Goal: Task Accomplishment & Management: Complete application form

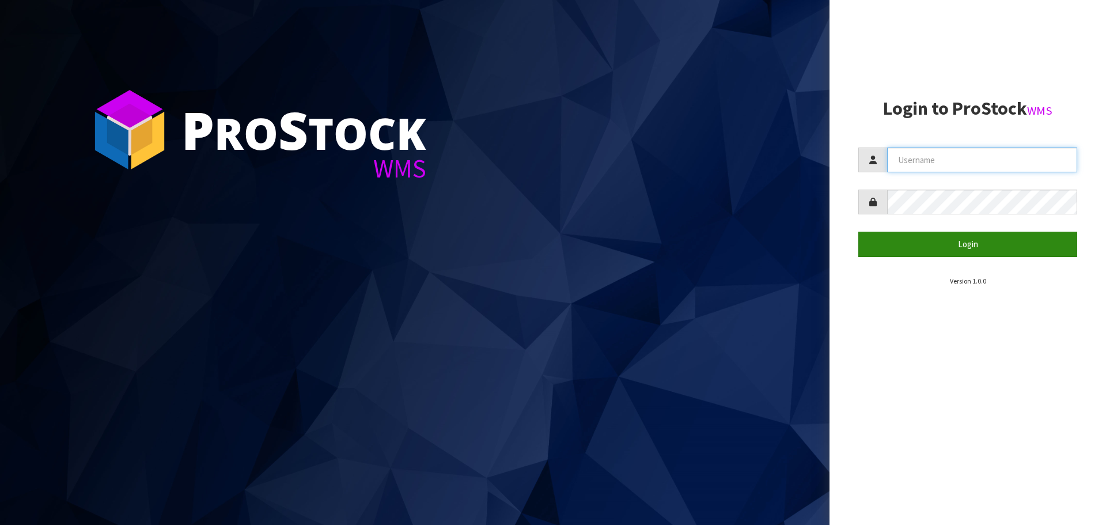
type input "[PERSON_NAME][EMAIL_ADDRESS][DOMAIN_NAME]"
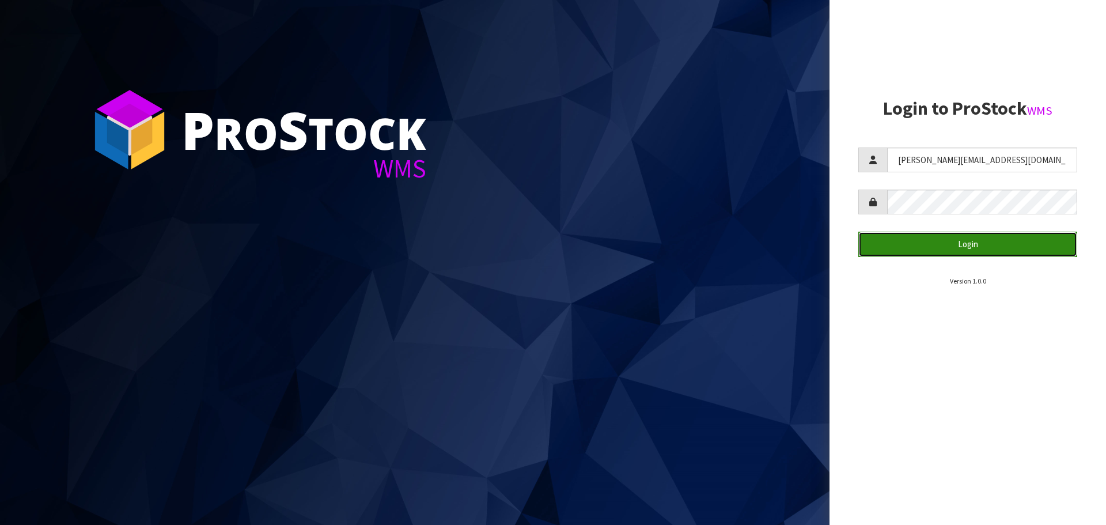
click at [969, 245] on button "Login" at bounding box center [968, 244] width 219 height 25
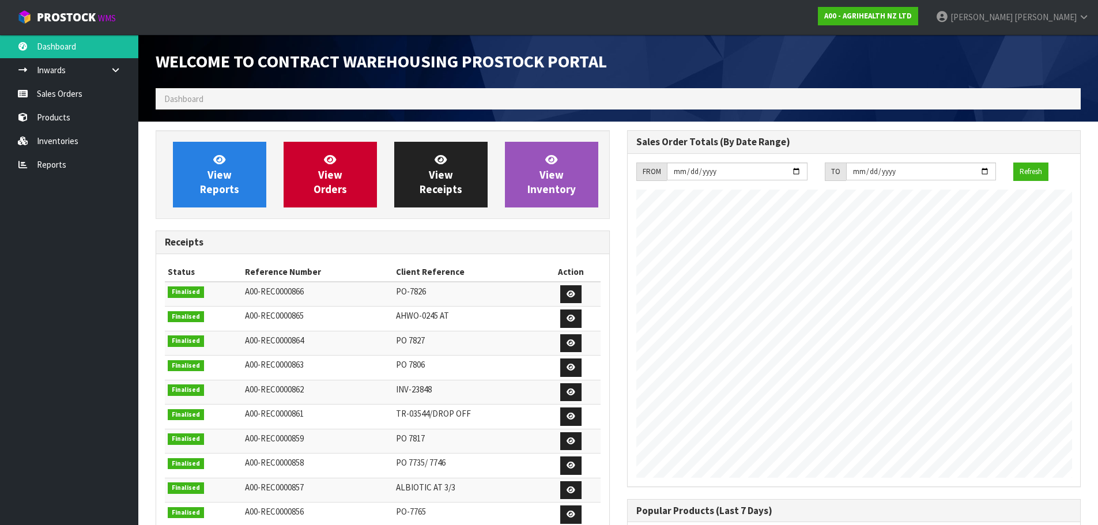
scroll to position [639, 471]
drag, startPoint x: 111, startPoint y: 93, endPoint x: 145, endPoint y: 93, distance: 33.4
click at [111, 93] on link "Sales Orders" at bounding box center [69, 94] width 138 height 24
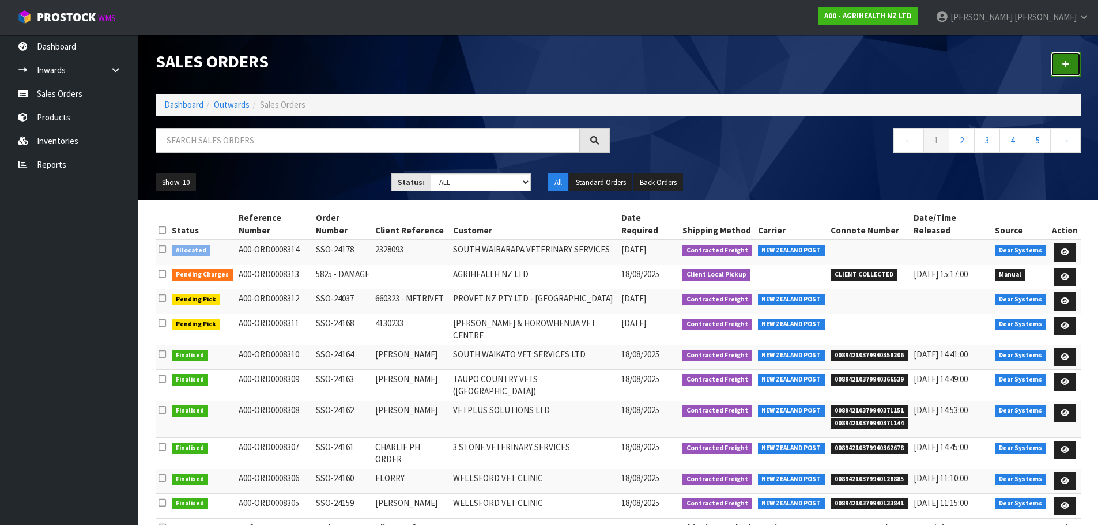
click at [1072, 59] on link at bounding box center [1065, 64] width 30 height 25
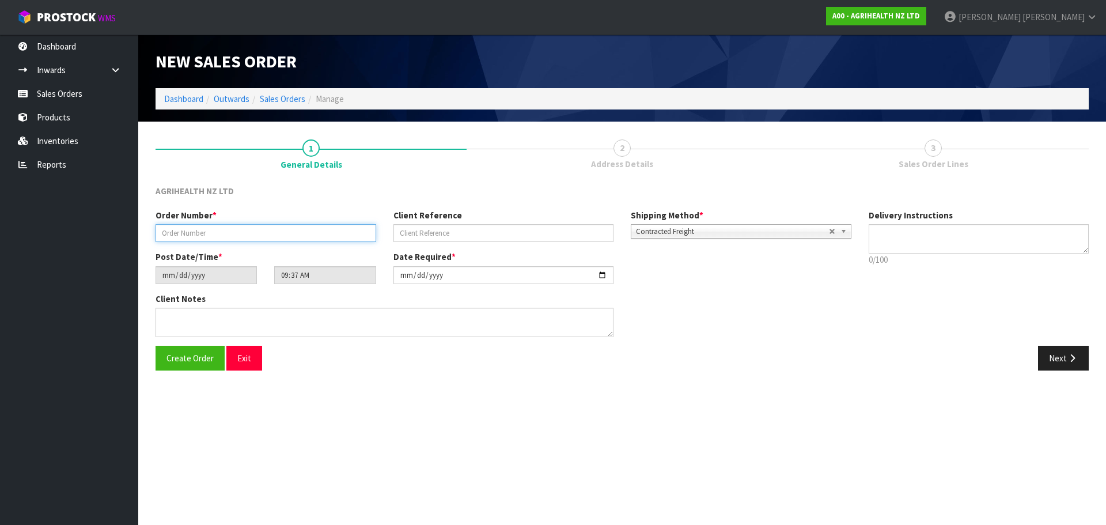
click at [203, 230] on input "text" at bounding box center [266, 233] width 221 height 18
type input "TR-03569"
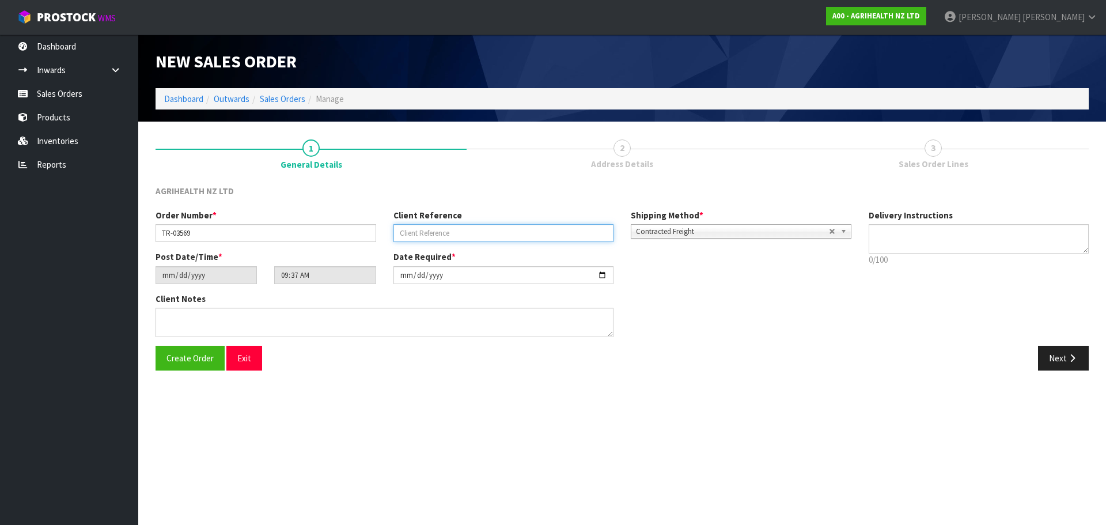
click at [554, 230] on input "text" at bounding box center [504, 233] width 221 height 18
type input "CHCH TRANSFER"
click at [710, 233] on span "Contracted Freight" at bounding box center [732, 232] width 193 height 14
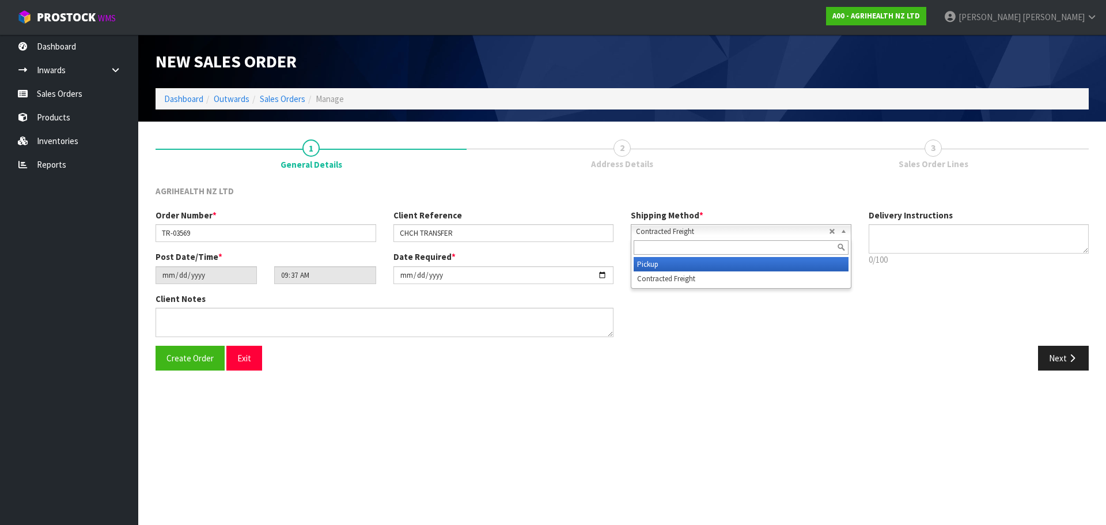
click at [707, 261] on li "Pickup" at bounding box center [741, 264] width 215 height 14
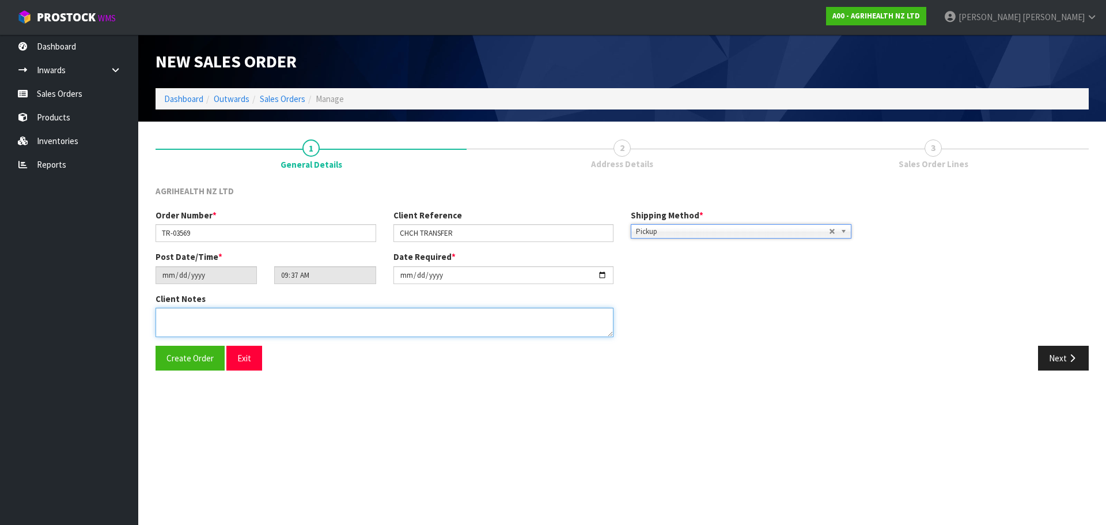
click at [552, 329] on textarea at bounding box center [385, 322] width 458 height 29
type textarea "OPZEELAND TO PICK UP [DATE] AM"
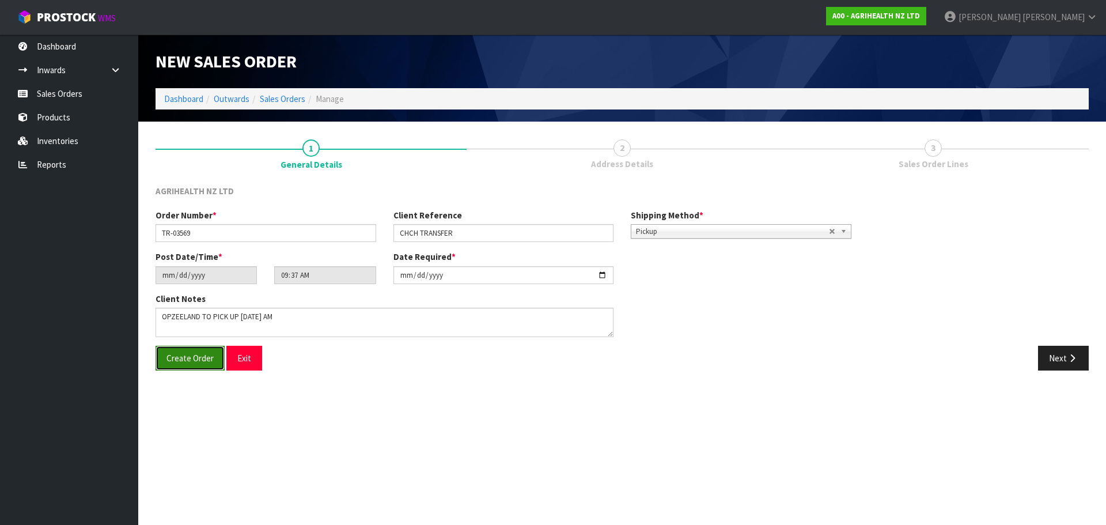
click at [179, 362] on span "Create Order" at bounding box center [190, 358] width 47 height 11
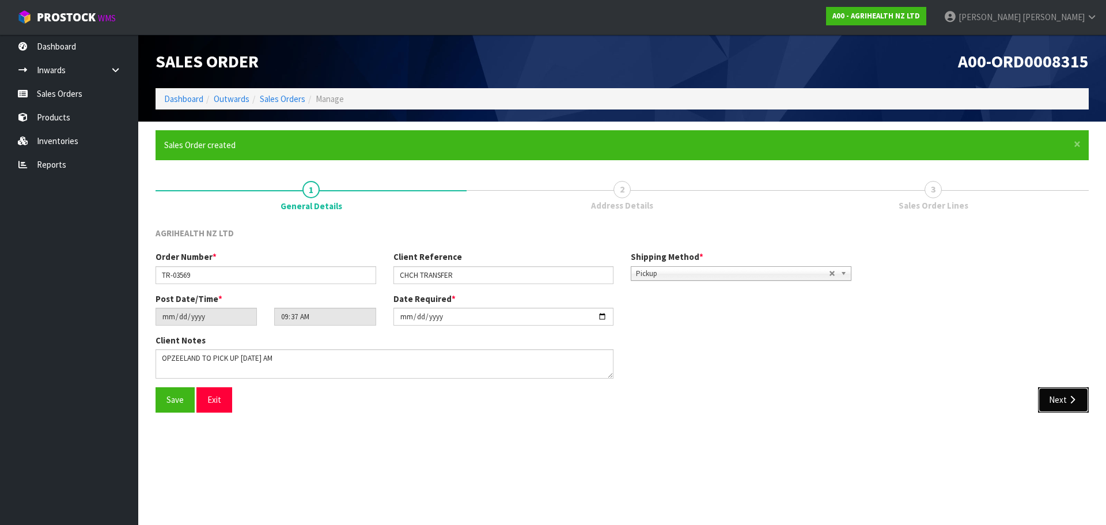
click at [1070, 404] on icon "button" at bounding box center [1072, 399] width 11 height 9
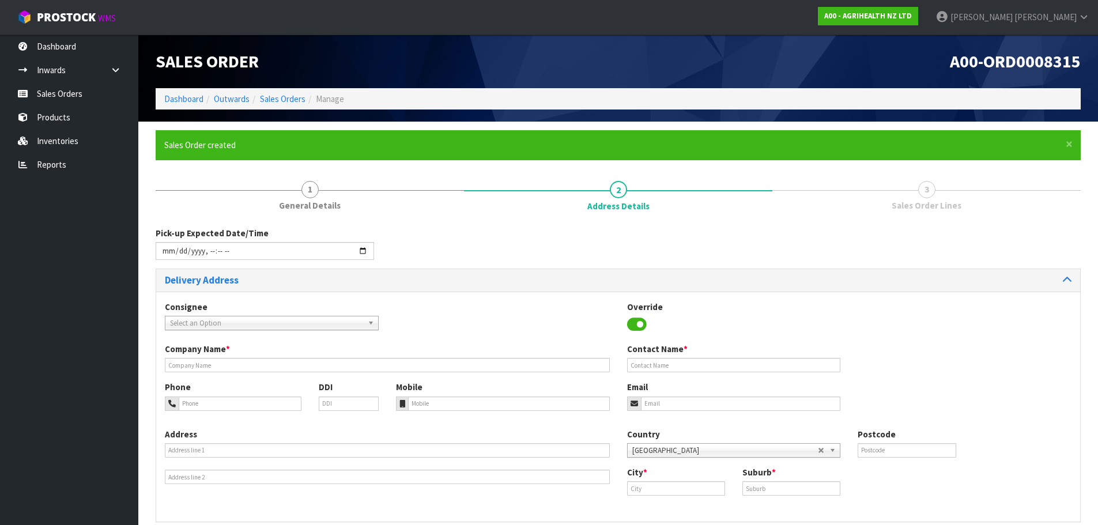
click at [319, 324] on span "Select an Option" at bounding box center [266, 323] width 193 height 14
type input "opz"
click at [329, 361] on li "OPZ EELCHC - OPZEELAND [GEOGRAPHIC_DATA]" at bounding box center [272, 356] width 208 height 14
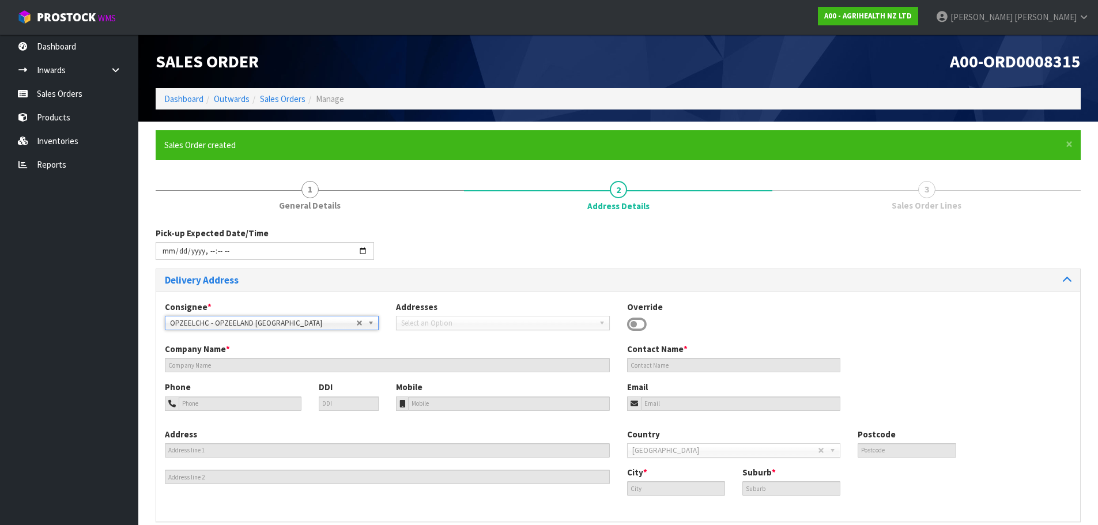
type input "OPZEELAND [GEOGRAPHIC_DATA]"
type input "[STREET_ADDRESS]"
type input "8042"
type input "[GEOGRAPHIC_DATA]"
type input "HORNBY SOUTH"
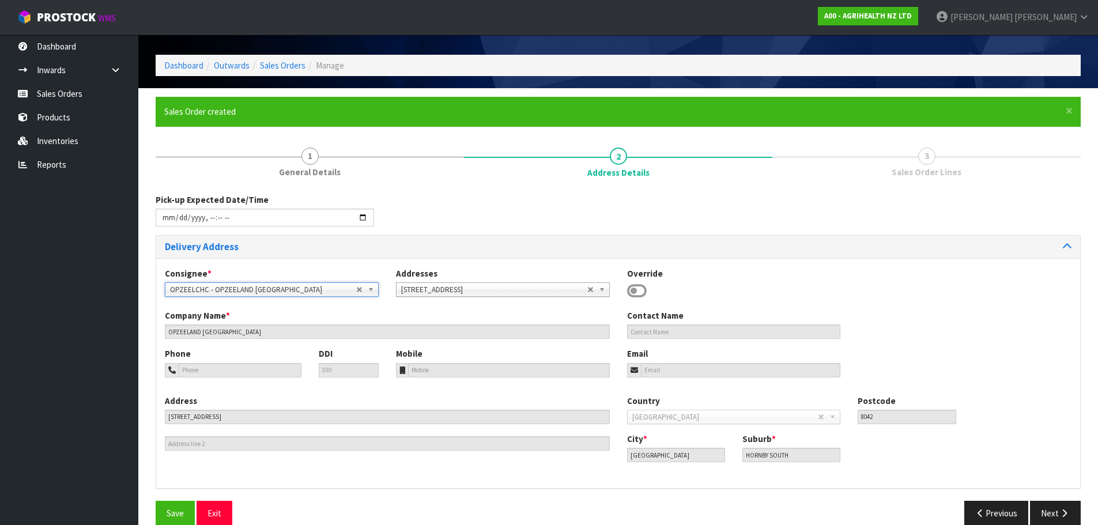
scroll to position [52, 0]
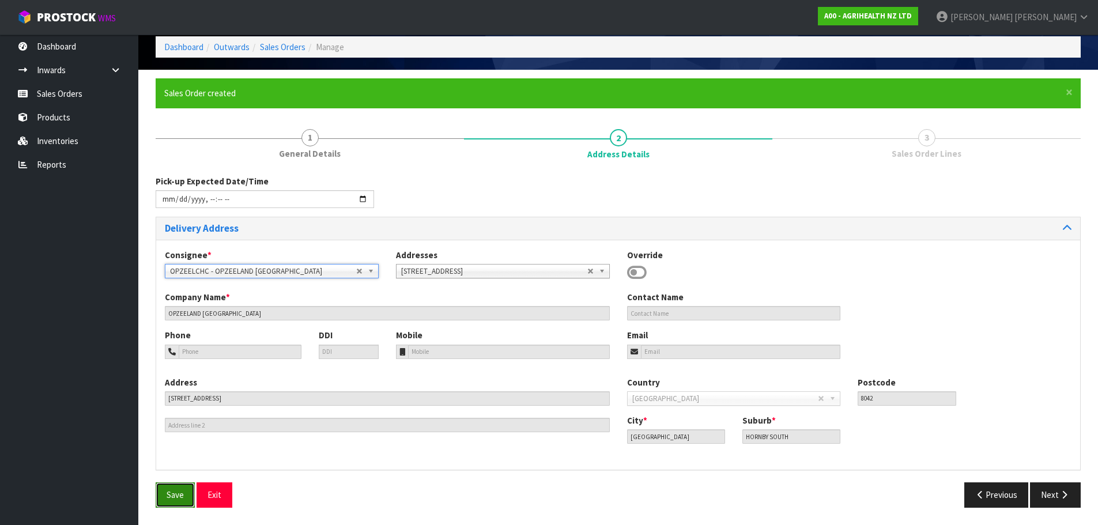
click at [173, 500] on span "Save" at bounding box center [175, 494] width 17 height 11
click at [1062, 501] on button "Next" at bounding box center [1055, 494] width 51 height 25
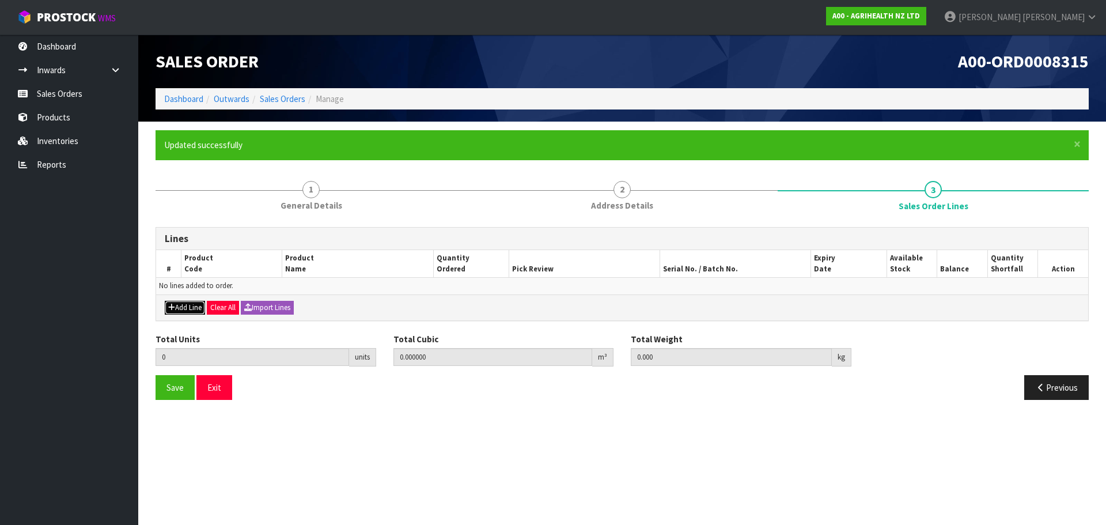
click at [186, 307] on button "Add Line" at bounding box center [185, 308] width 40 height 14
type input "0"
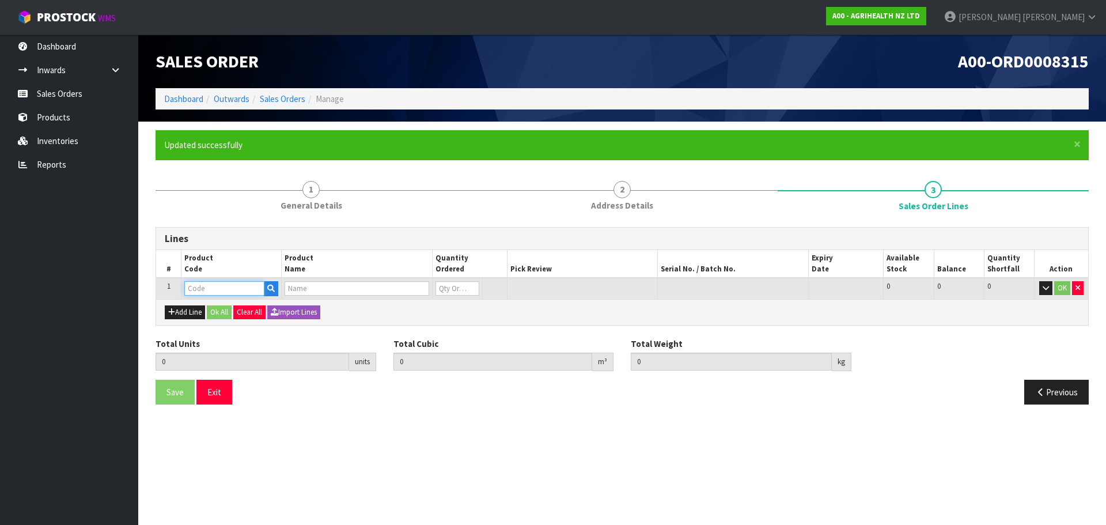
click at [206, 294] on input "text" at bounding box center [224, 288] width 80 height 14
click at [243, 292] on input "text" at bounding box center [224, 288] width 80 height 14
type input "2000"
type input "0.000000"
type input "0.000"
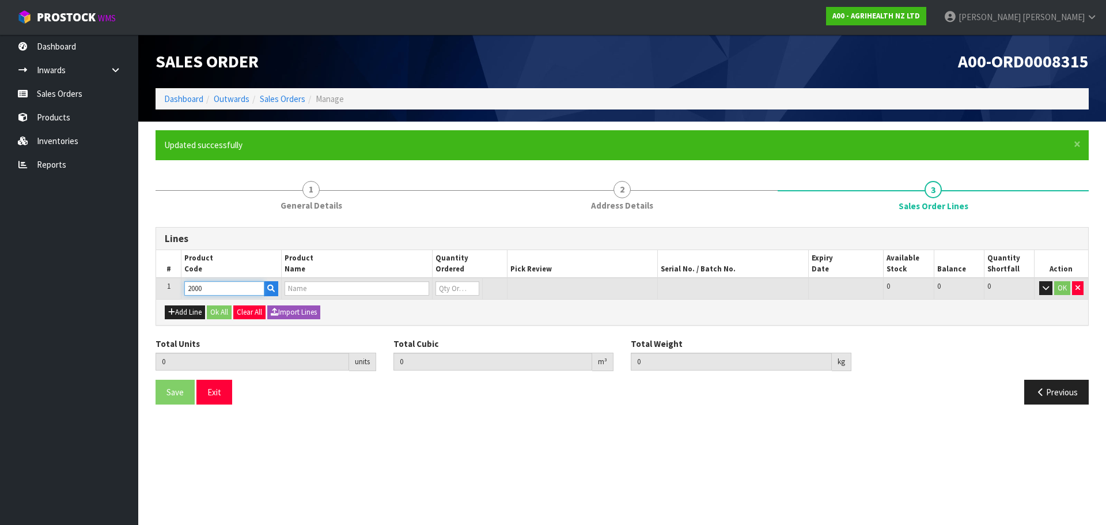
type input "BACIMAX 150 GRANULAR 25KG RVM"
type input "0"
type input "2000"
type input "3"
type input "0.12672"
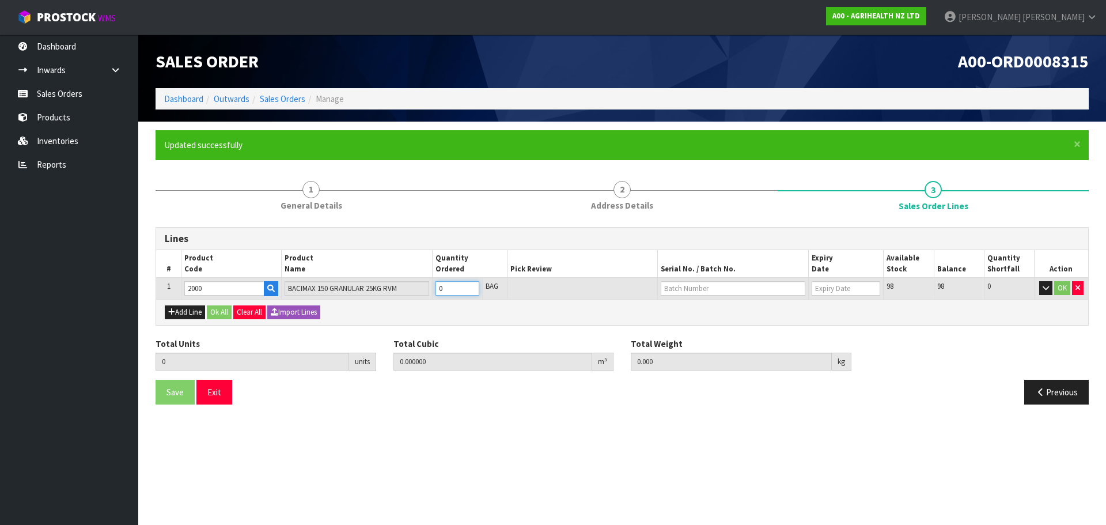
type input "78.54"
type input "3"
type input "30"
type input "1.33875"
type input "776"
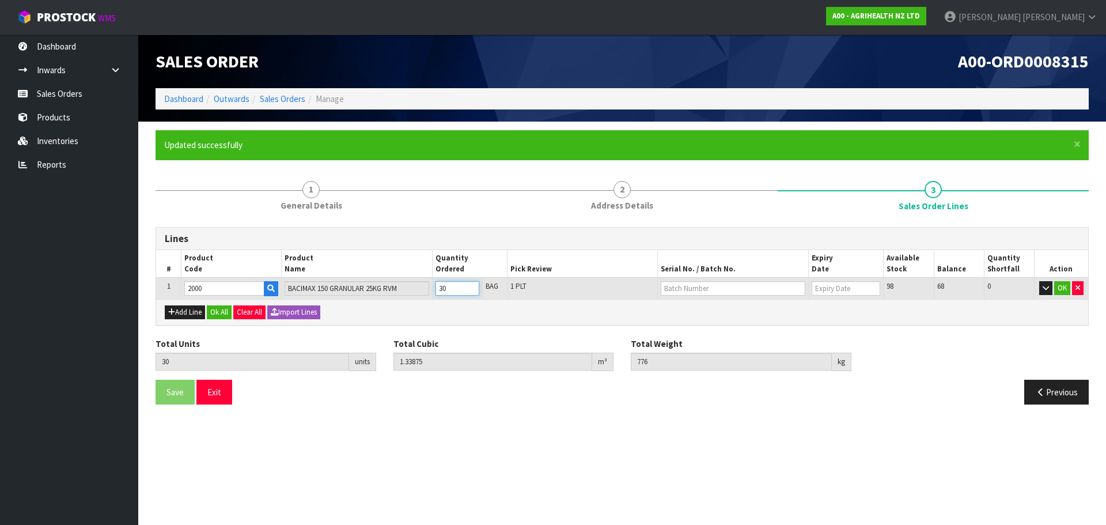
type input "30"
type input "Y250206"
type input "[DATE]"
click at [192, 319] on button "Add Line" at bounding box center [185, 312] width 40 height 14
type input "0"
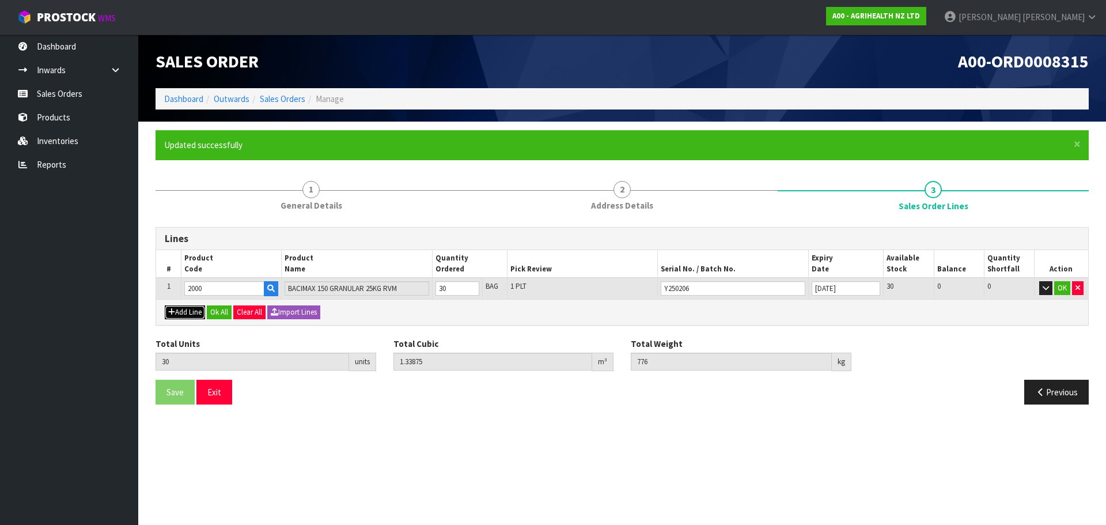
type input "0"
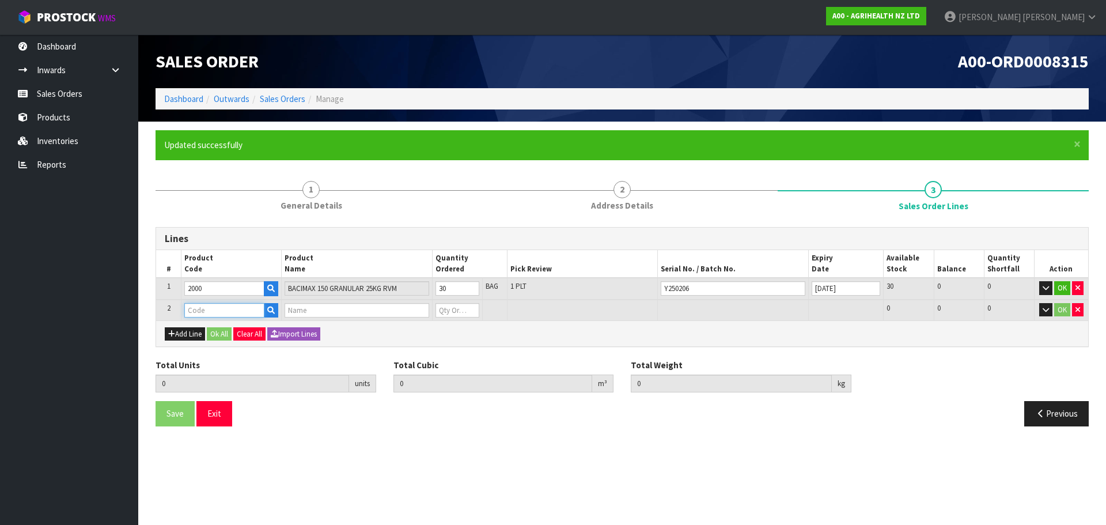
click at [210, 304] on input "text" at bounding box center [224, 310] width 80 height 14
type input "2710"
type input "30"
type input "1.33875"
type input "776"
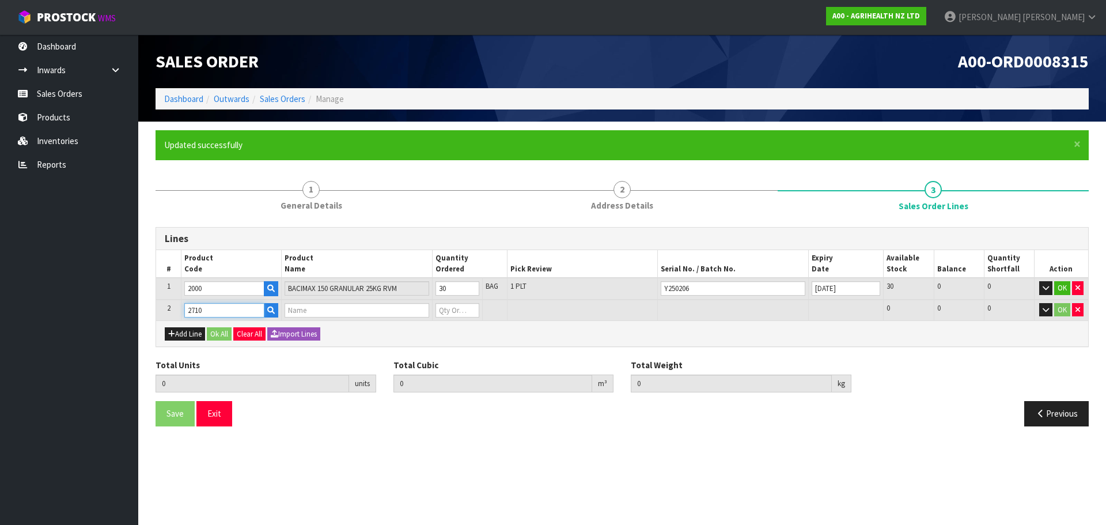
type input "B.ACT SOLUBLE PAIL 20 X 100G"
type input "0"
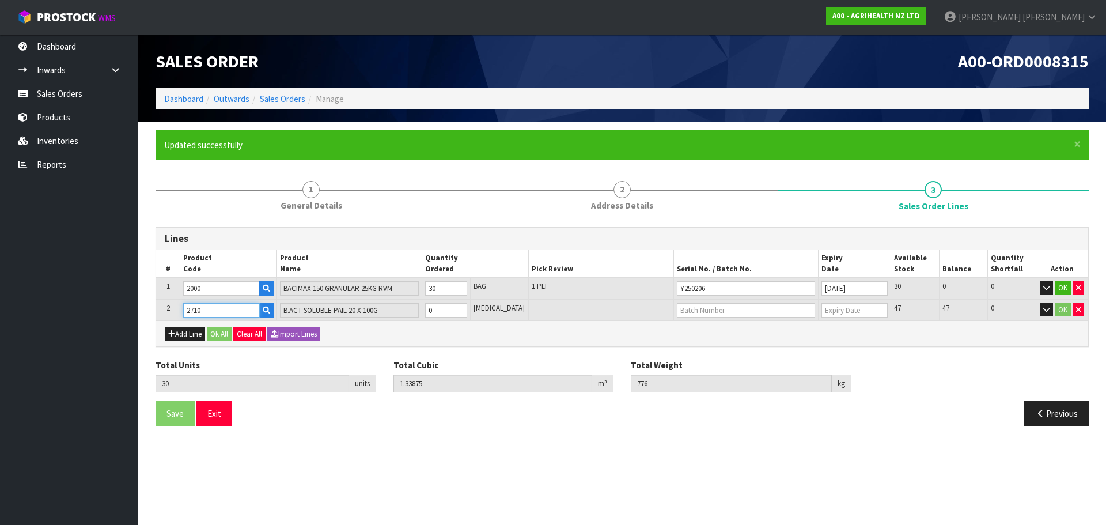
type input "2710"
type input "35"
type input "1.378125"
type input "791"
type input "5"
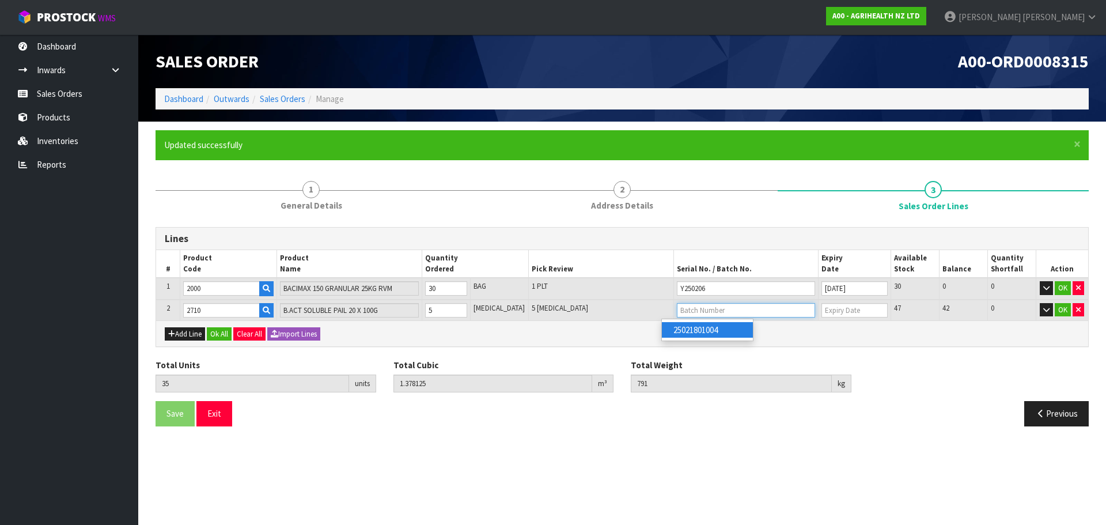
type input "25021801004"
type input "[DATE]"
click at [184, 330] on button "Add Line" at bounding box center [185, 334] width 40 height 14
type input "0"
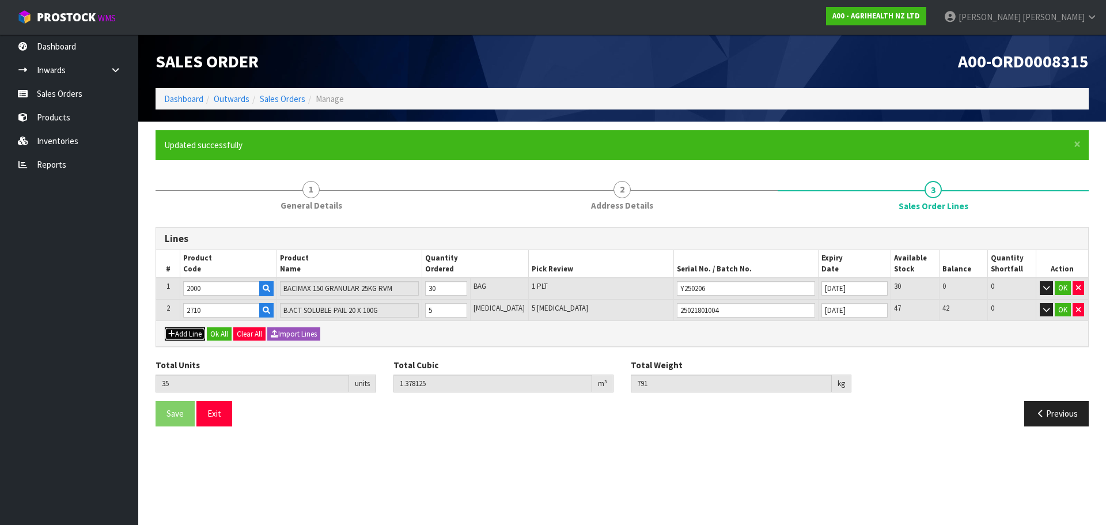
type input "0"
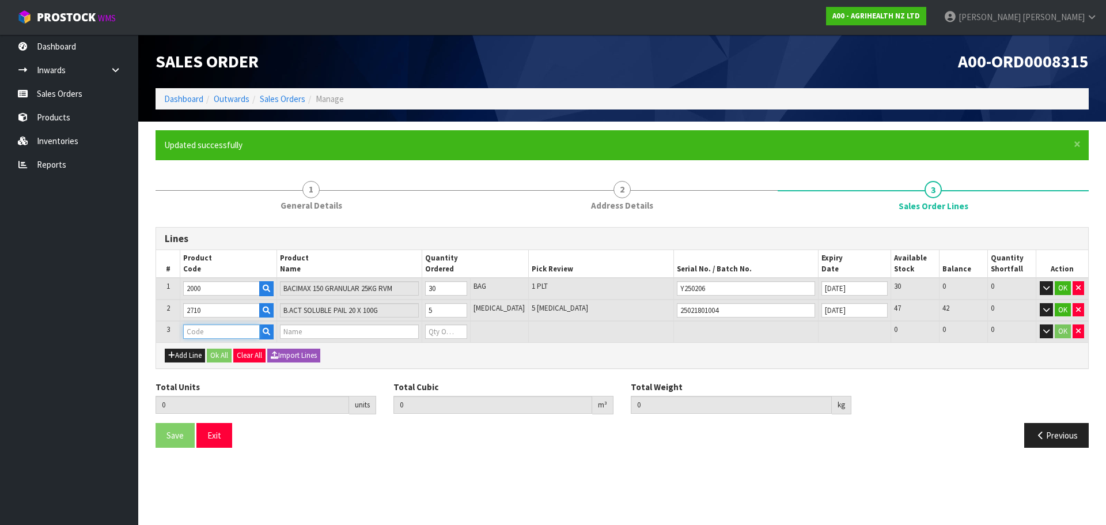
click at [194, 330] on input "text" at bounding box center [221, 331] width 77 height 14
type input "5560"
type input "35"
type input "1.378125"
type input "791"
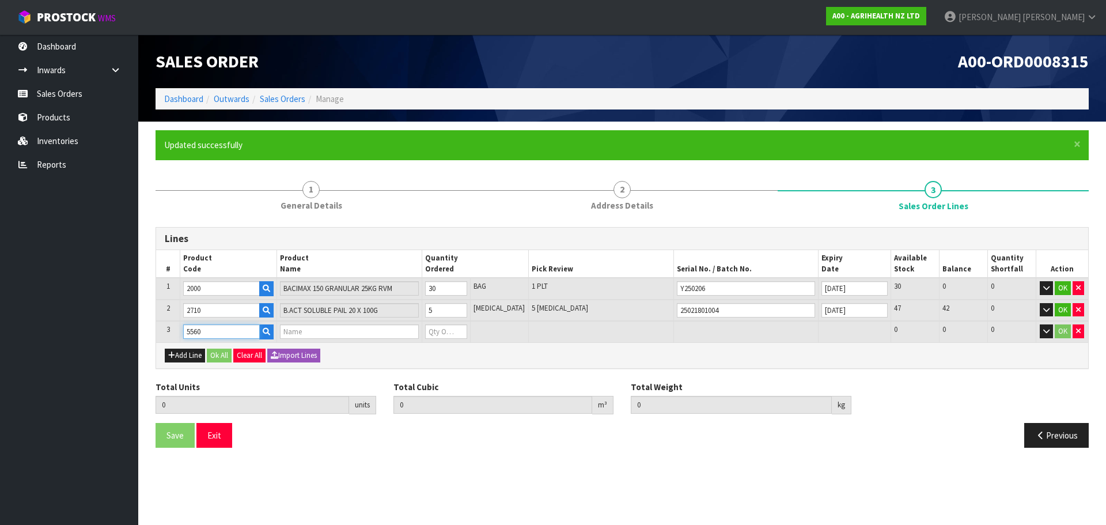
type input "EXAGEN 5KG PAIL"
type input "0"
type input "5560"
type input "36"
type input "1.384589"
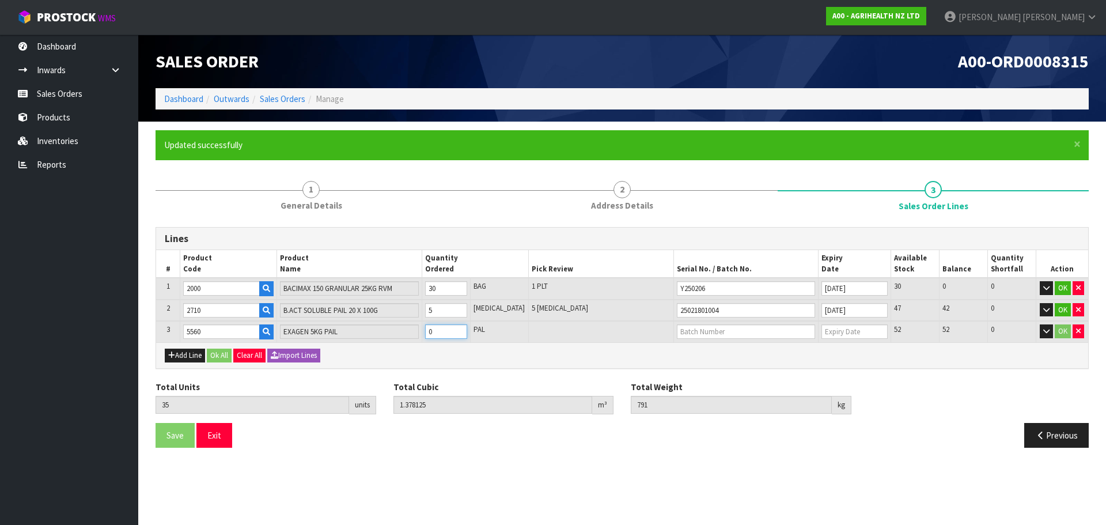
type input "796.52"
type input "1"
type input "45"
type input "1.442765"
type input "846.2"
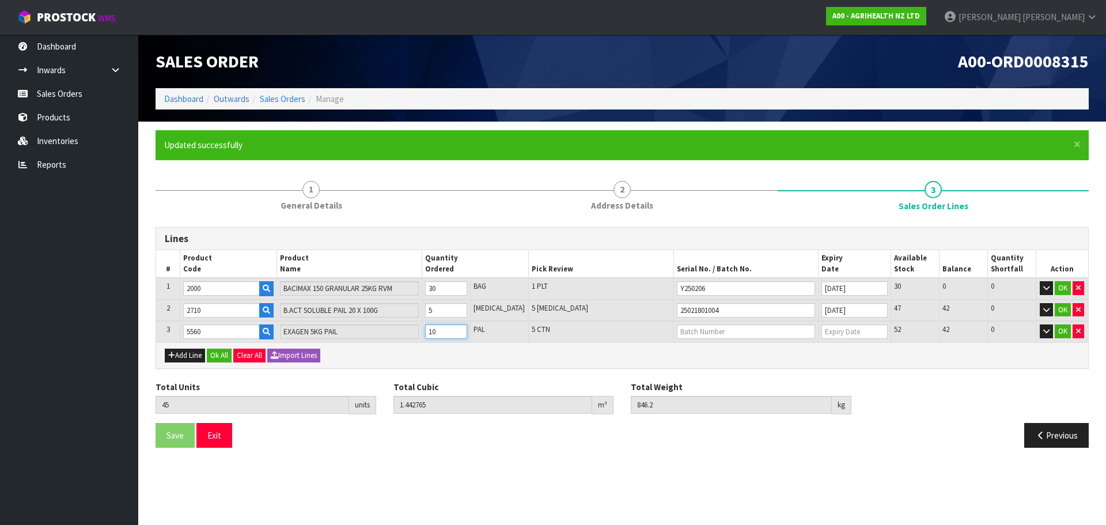
type input "10"
type input "173509"
type input "[DATE]"
click at [179, 351] on button "Add Line" at bounding box center [185, 356] width 40 height 14
type input "0"
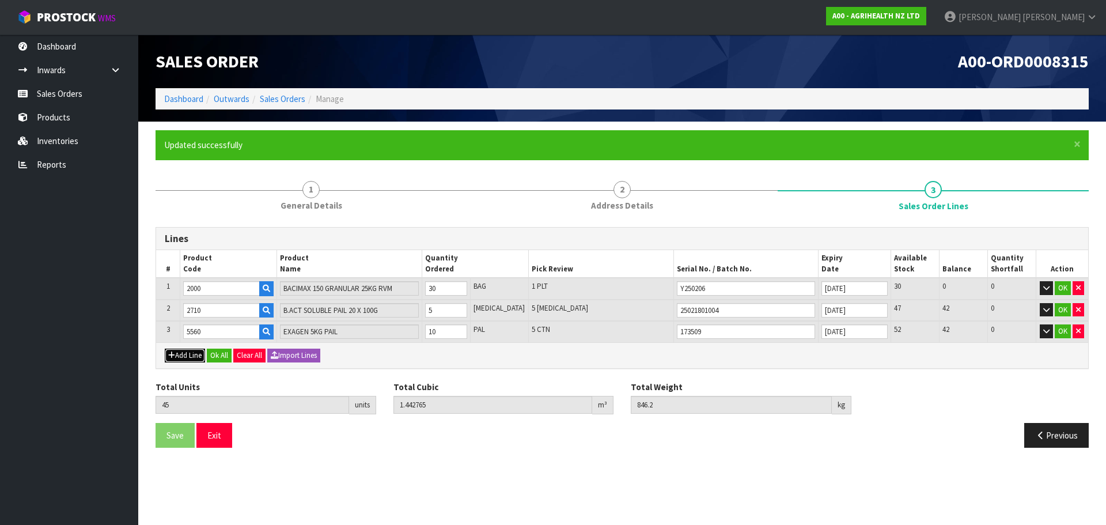
type input "0"
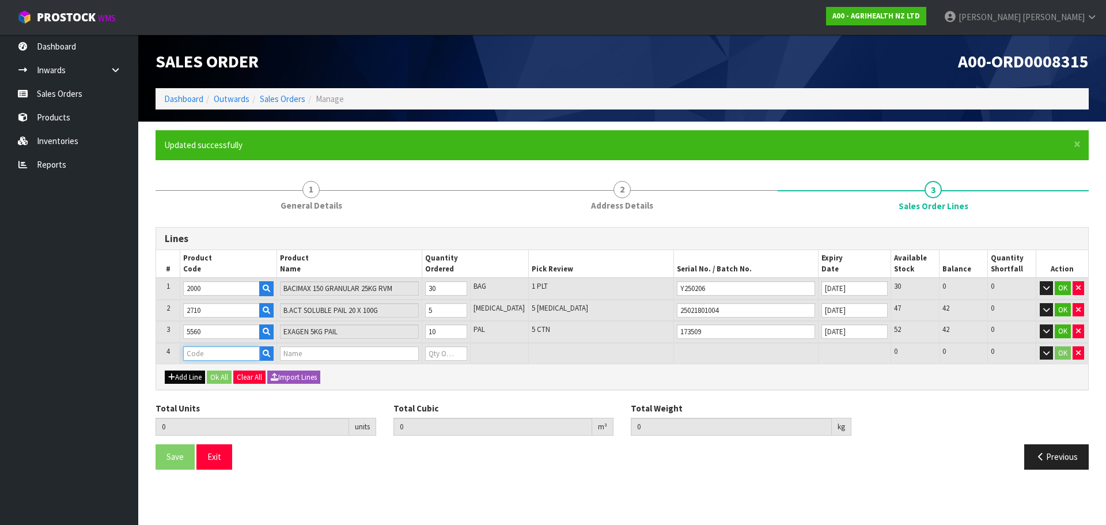
click at [206, 352] on input "text" at bounding box center [221, 353] width 77 height 14
type input "5800"
type input "45"
type input "1.442765"
type input "846.2"
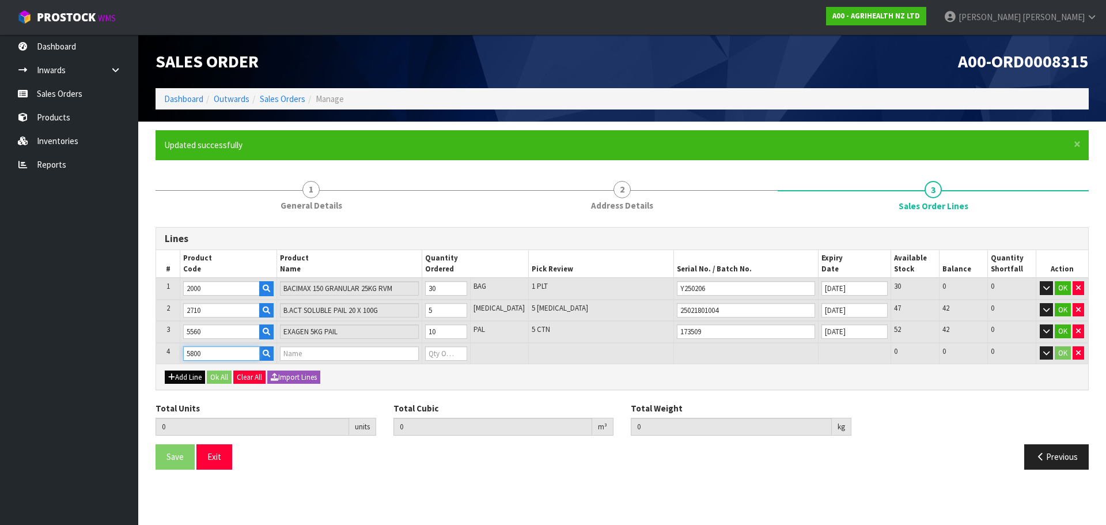
type input "KETOMAX 15 % COW CARE PACK"
type input "0"
type input "5800"
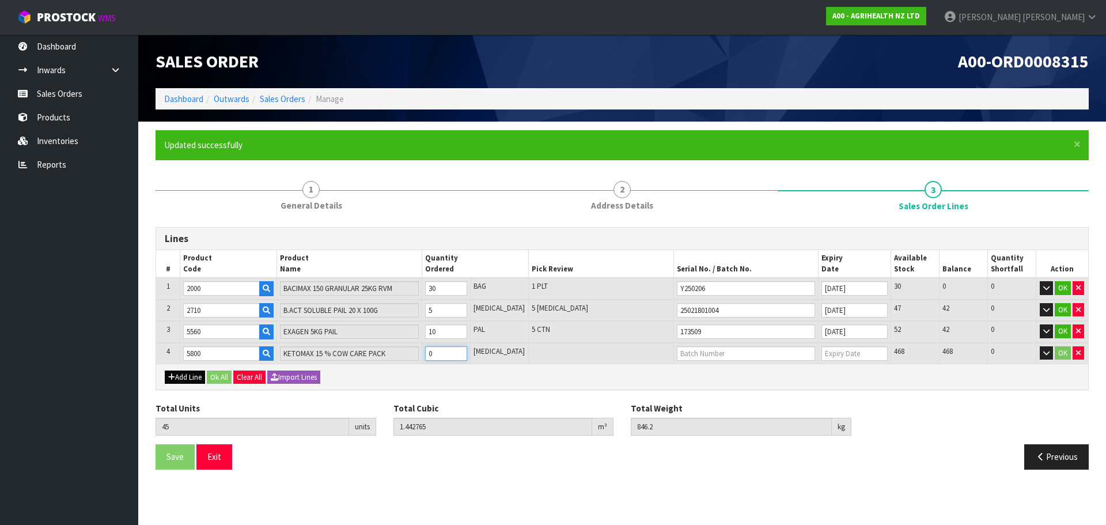
type input "46"
type input "1.454179"
type input "849.36"
type input "1"
type input "56"
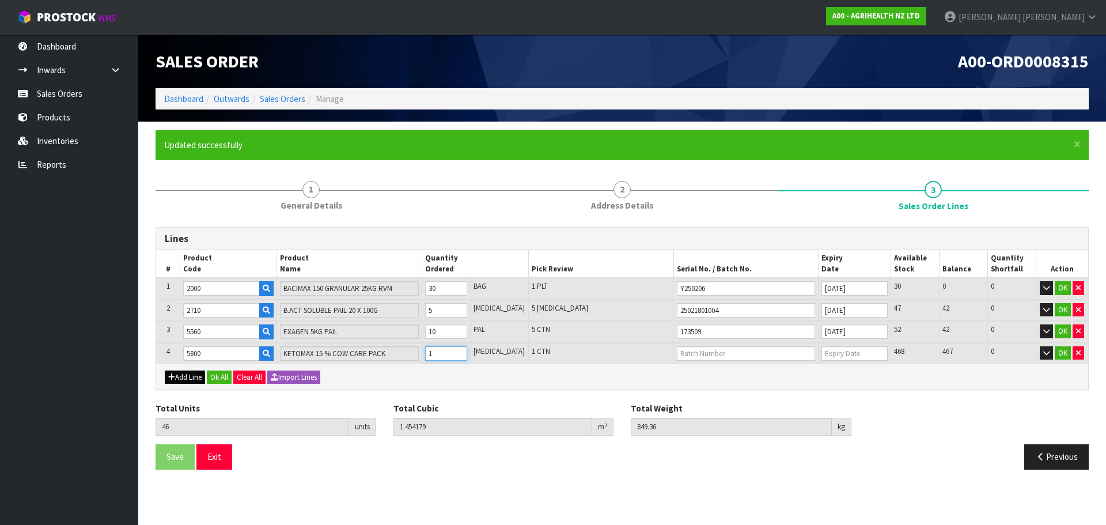
type input "1.568319"
type input "880.96"
type input "11"
type input "157"
type input "2.80189"
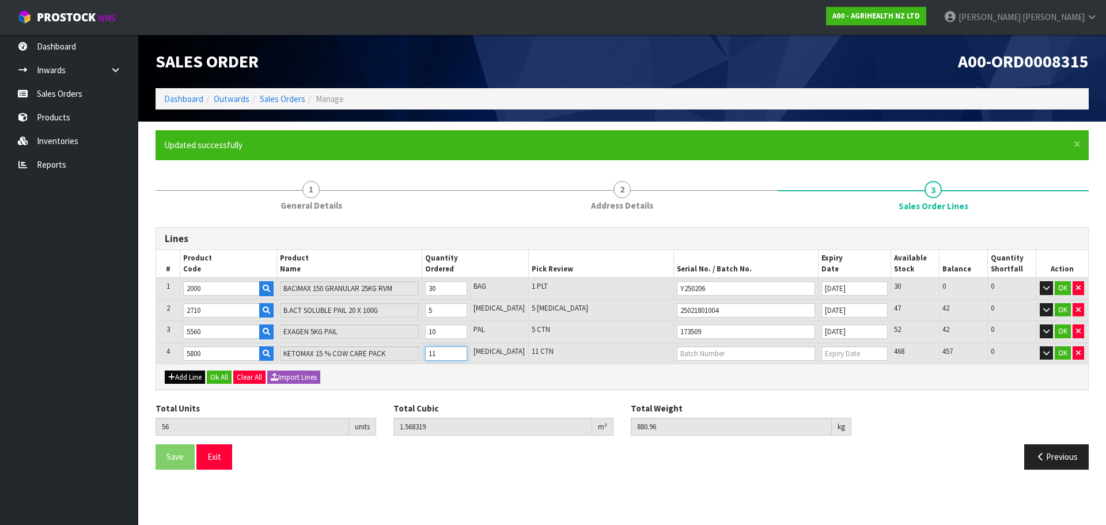
type input "1214.2"
type input "112"
click at [717, 409] on link "777788" at bounding box center [707, 405] width 91 height 16
type input "777788"
type input "[DATE]"
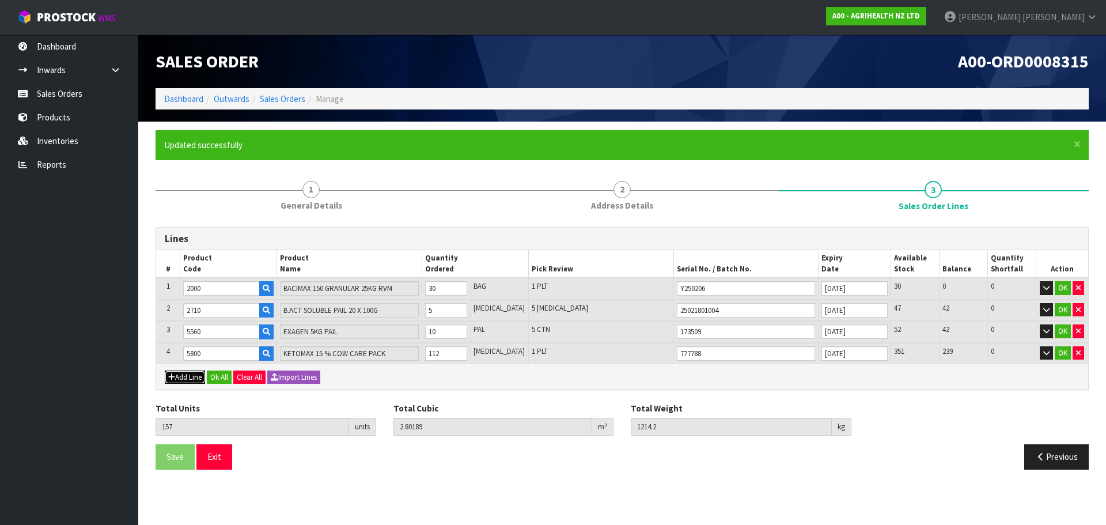
click at [191, 371] on button "Add Line" at bounding box center [185, 378] width 40 height 14
type input "0"
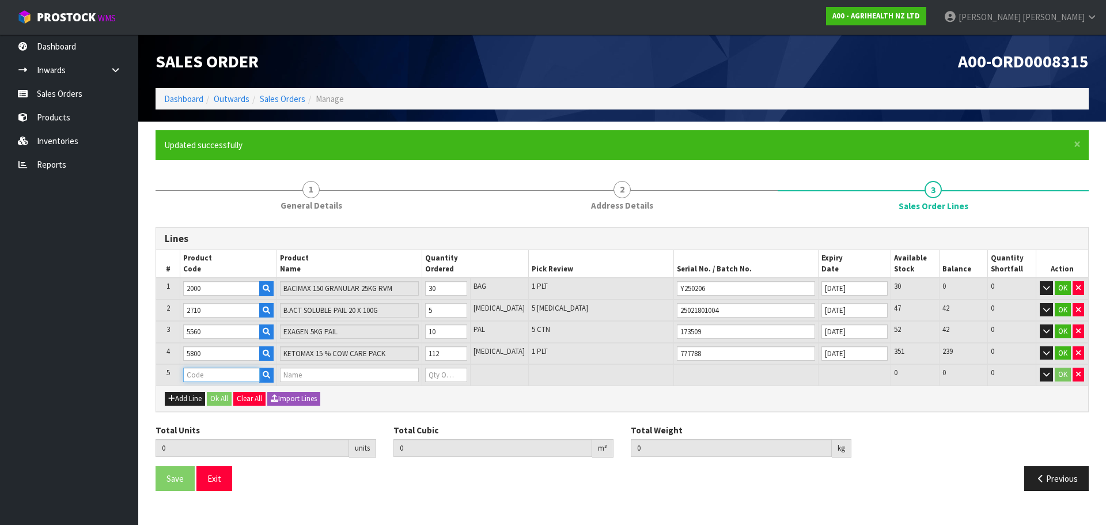
click at [205, 377] on input "text" at bounding box center [221, 375] width 77 height 14
type input "2050"
type input "157"
type input "2.80189"
type input "1214.2"
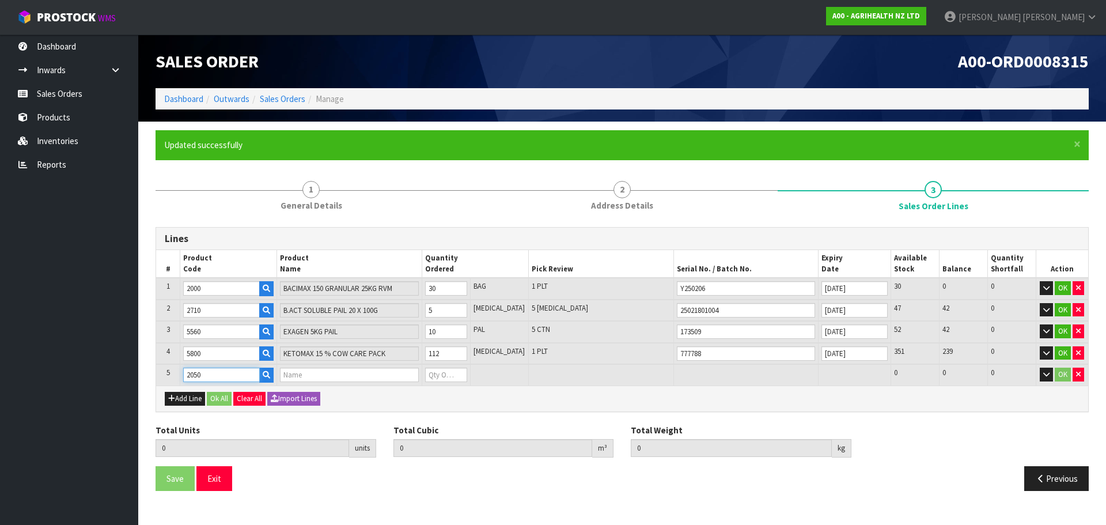
type input "OXYTETSOL 10% POWDER 5KG RVM"
type input "0"
type input "2050"
type input "165"
type input "3.063778"
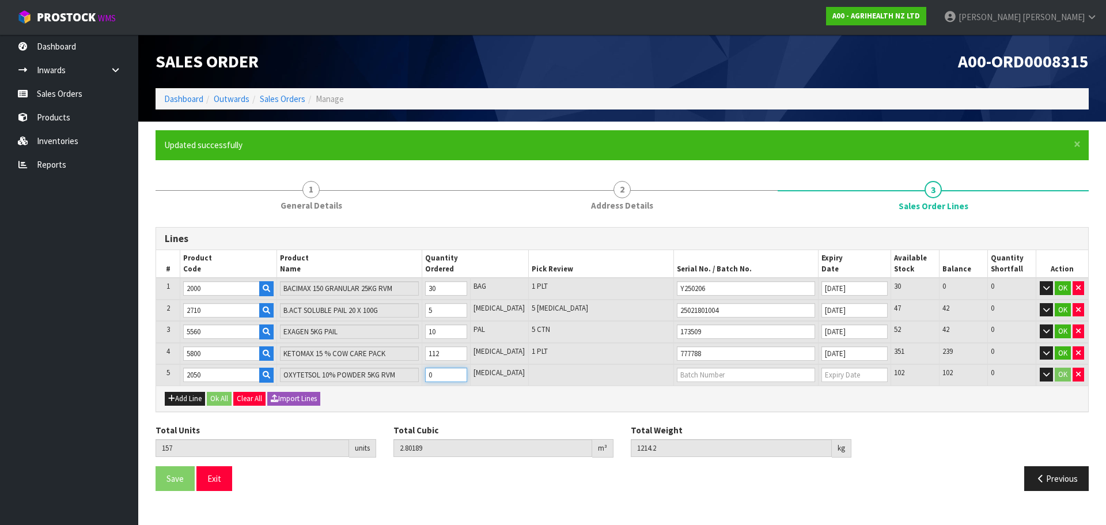
type input "1254.2"
type input "8"
type input "170130"
type input "[DATE]"
click at [169, 395] on icon "button" at bounding box center [171, 398] width 7 height 7
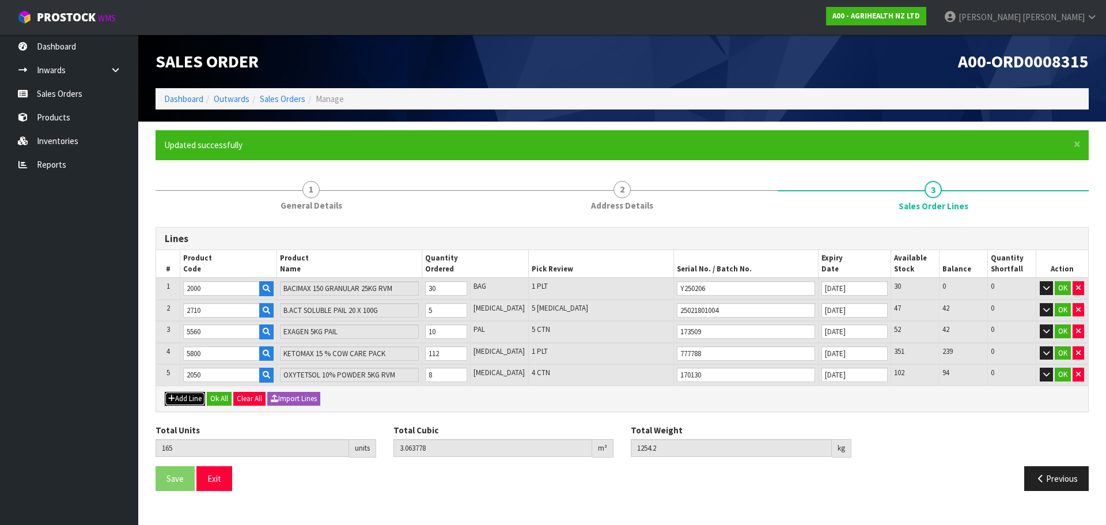
type input "0"
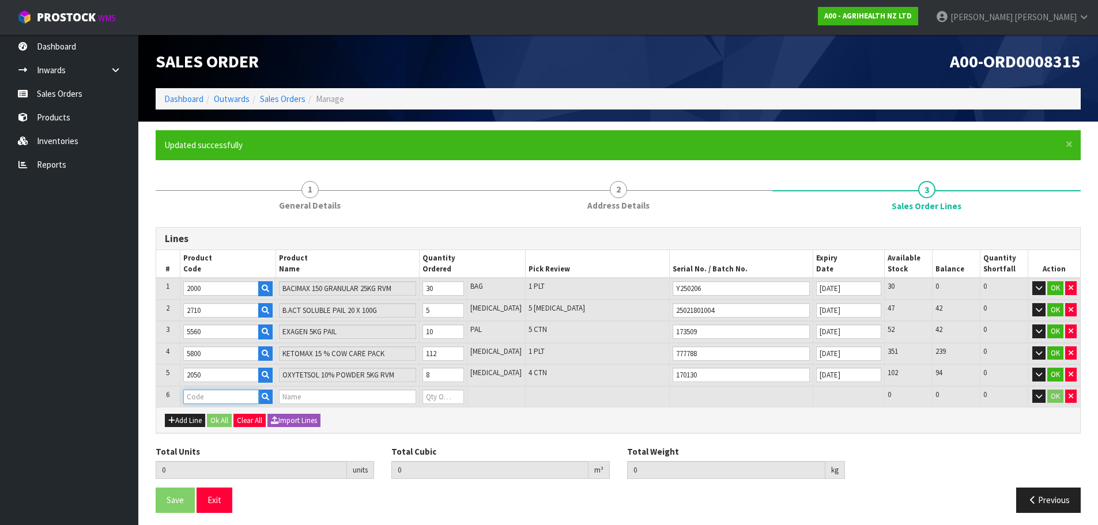
click at [225, 402] on input "text" at bounding box center [220, 397] width 75 height 14
type input "2100"
type input "165"
type input "3.063778"
type input "1254.2"
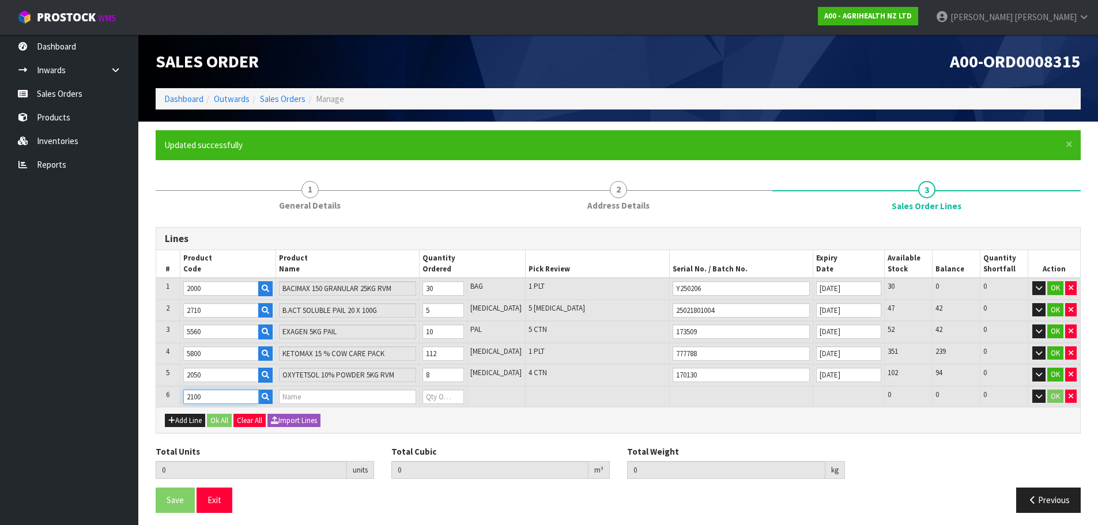
type input "PHARMASIN25% GRANULAR 20KG RVM"
type input "0"
type input "2100"
type input "170"
type input "3.211978"
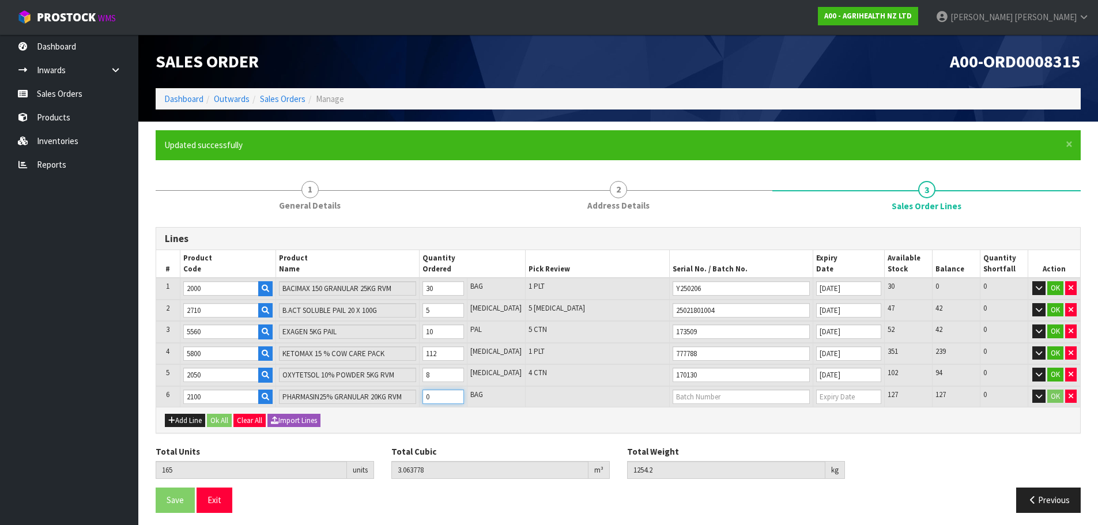
type input "1356.45"
type input "5"
type input "215"
type input "5.823778"
type input "2326.2"
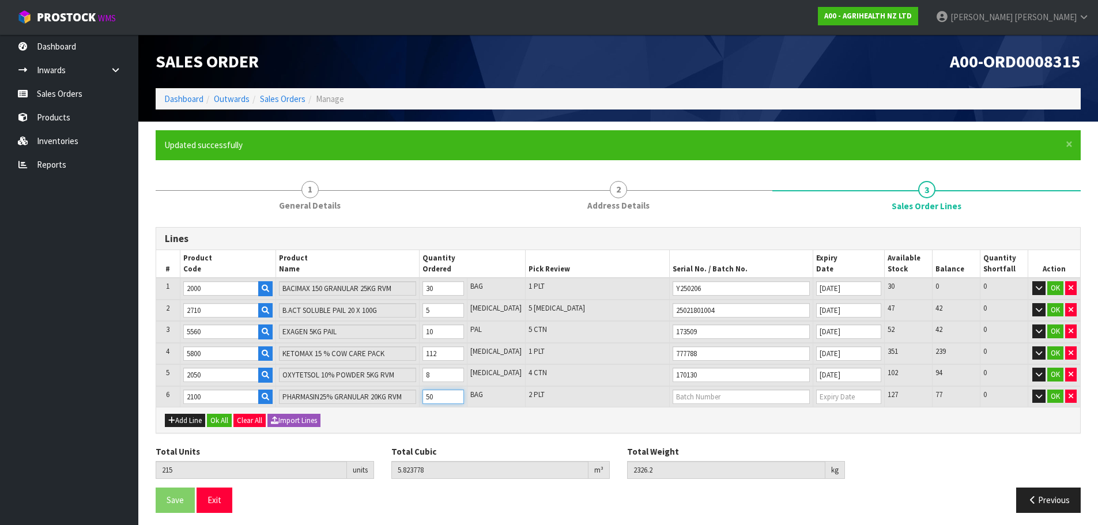
type input "50"
type input "25060952040"
type input "[DATE]"
click at [194, 422] on button "Add Line" at bounding box center [185, 421] width 40 height 14
type input "0"
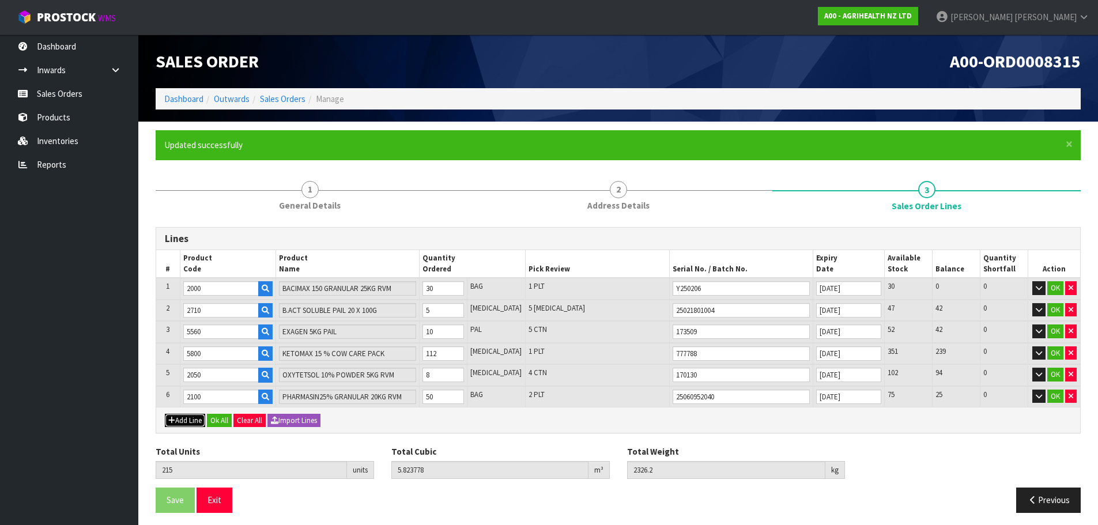
type input "0"
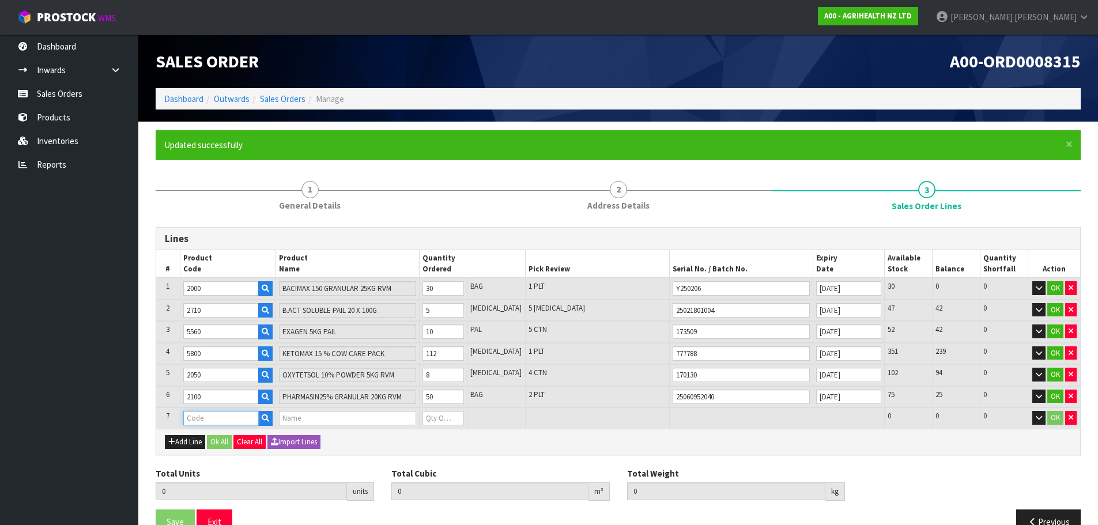
click at [196, 421] on input "text" at bounding box center [220, 418] width 75 height 14
type input "5410"
type input "215"
type input "5.823778"
type input "2326.2"
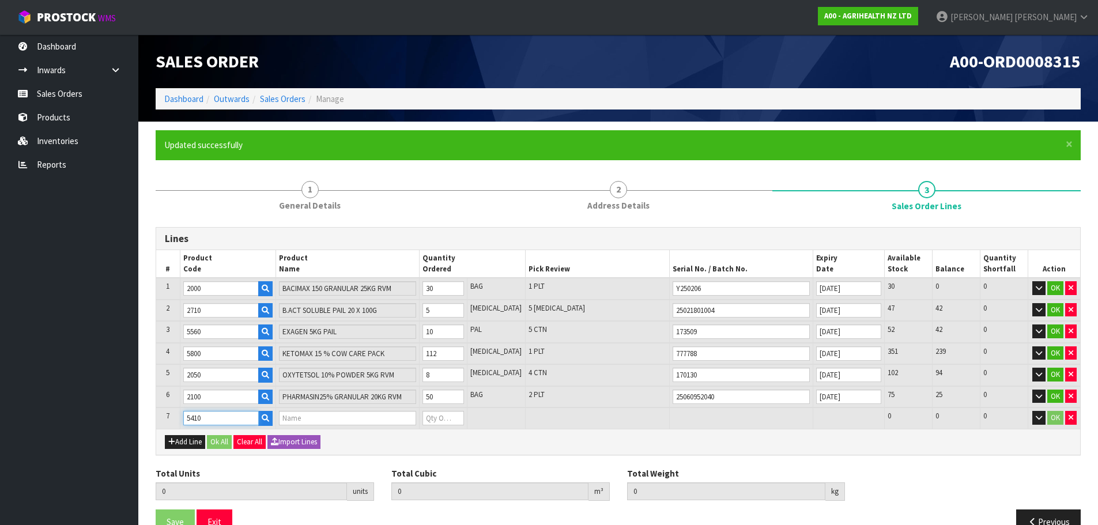
type input "TILMOVET 100ML RVM"
type input "0"
type input "5410"
type input "218"
type input "5.824768"
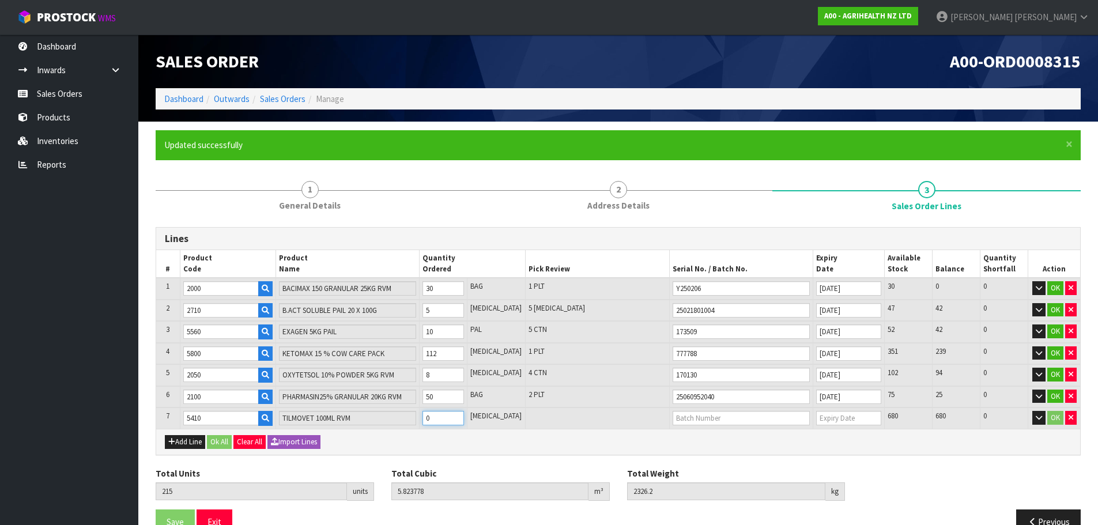
type input "2326.89"
type input "3"
type input "245"
type input "5.84125"
type input "2333.1"
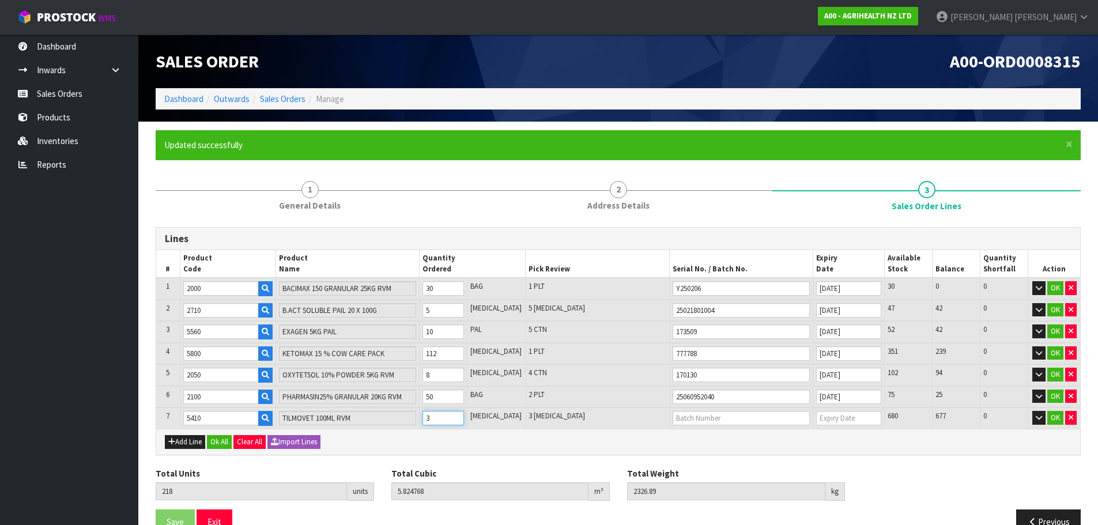
type input "30"
type input "515"
type input "5.998498"
type input "2395.2"
type input "300"
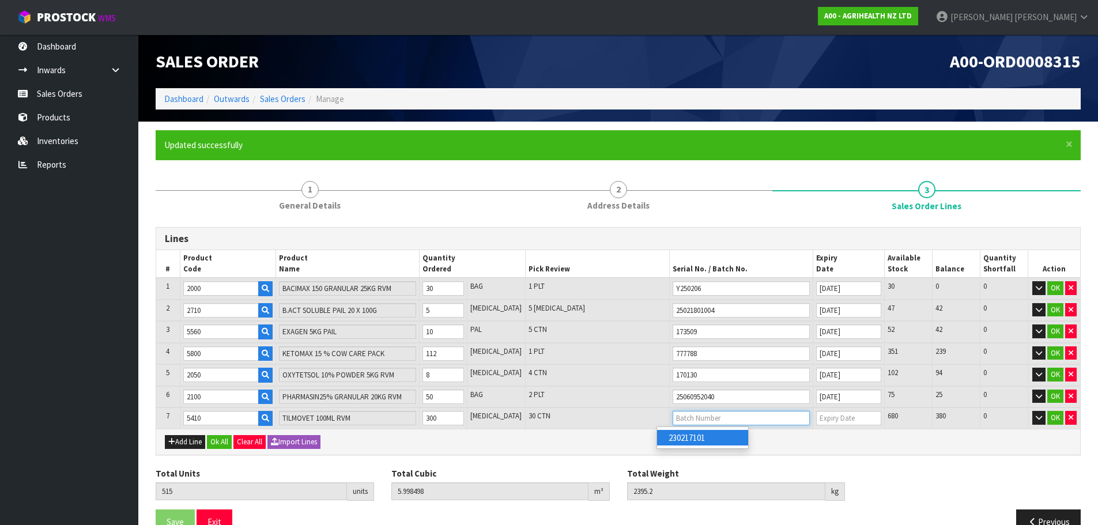
type input "230217101"
type input "[DATE]"
click at [217, 444] on button "Ok All" at bounding box center [219, 442] width 25 height 14
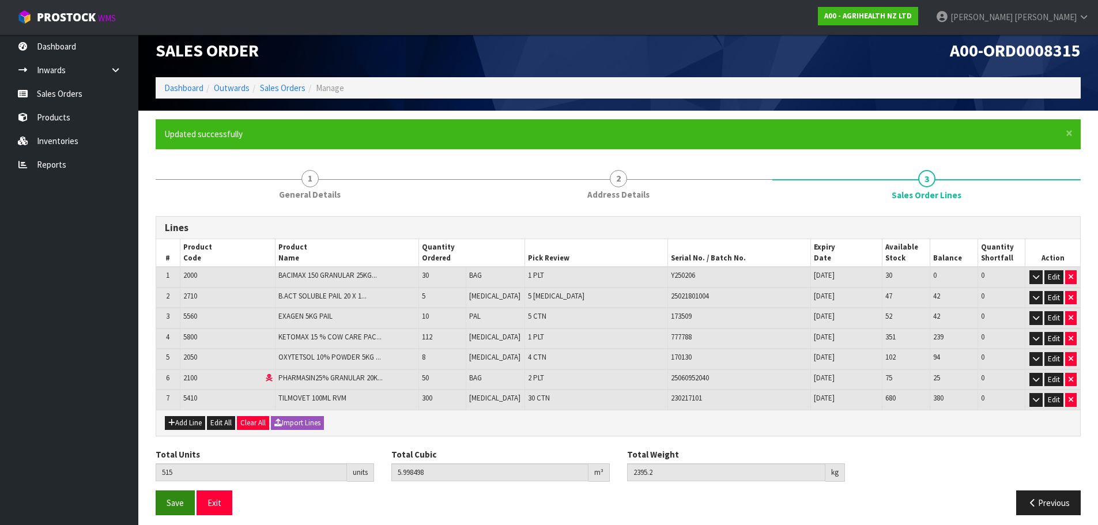
scroll to position [18, 0]
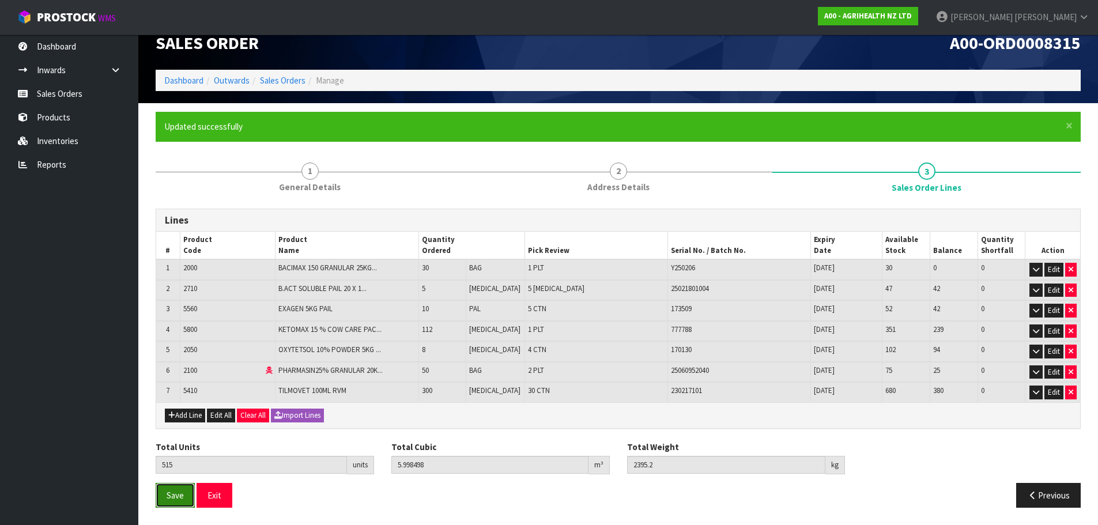
click at [177, 495] on span "Save" at bounding box center [175, 495] width 17 height 11
click at [184, 494] on button "Save" at bounding box center [175, 495] width 39 height 25
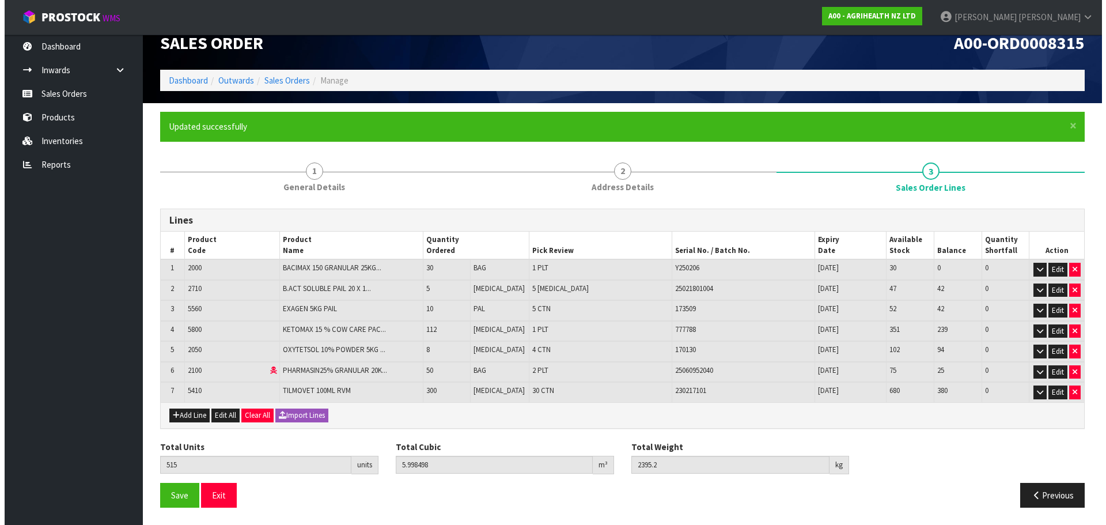
scroll to position [0, 0]
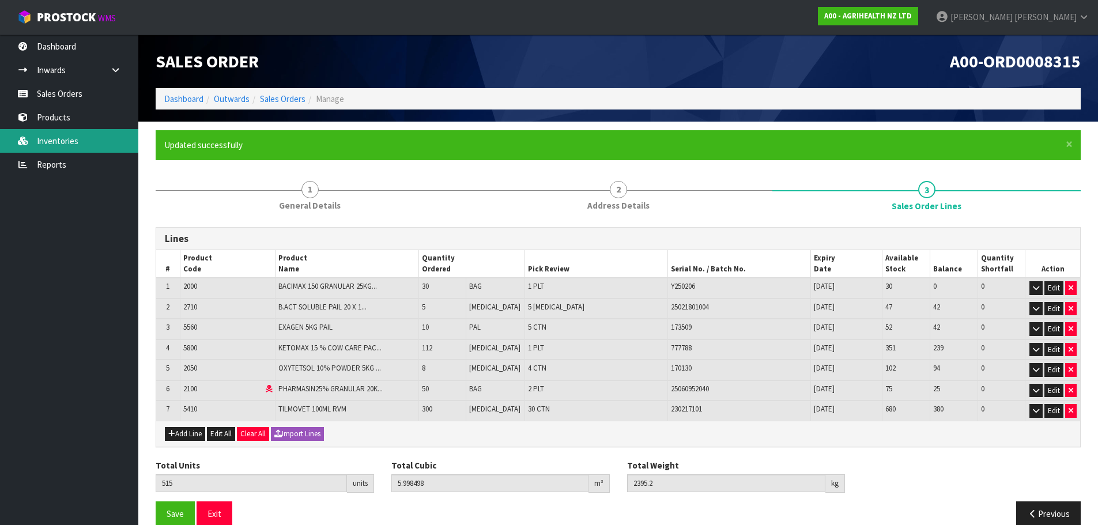
click at [97, 137] on link "Inventories" at bounding box center [69, 141] width 138 height 24
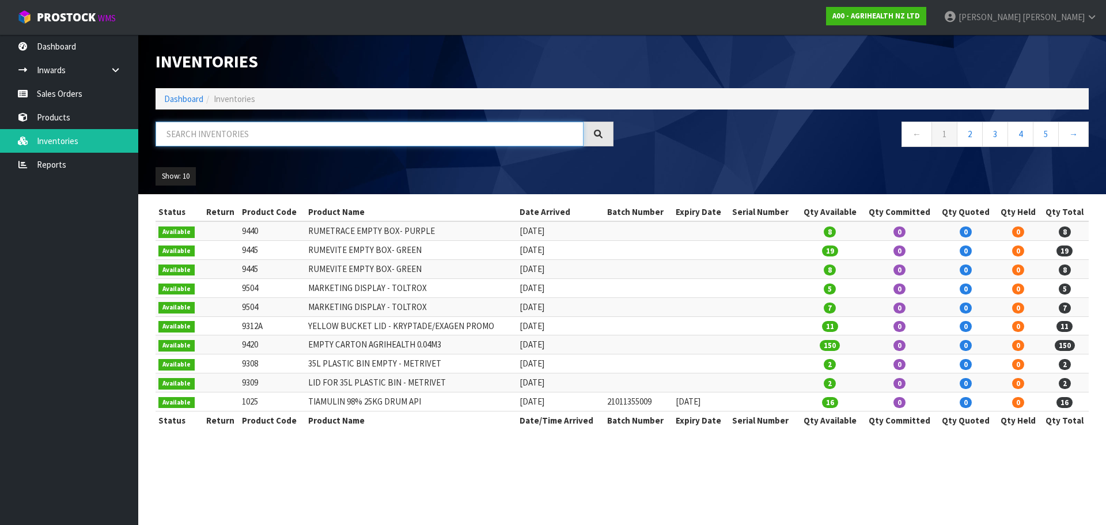
click at [262, 134] on input "text" at bounding box center [370, 134] width 428 height 25
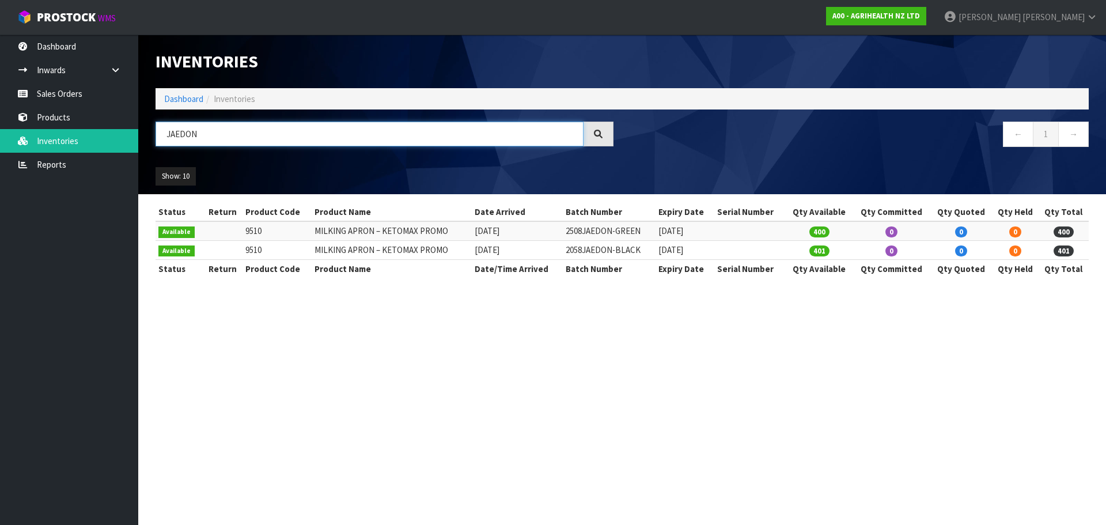
type input "JAEDON"
